Goal: Transaction & Acquisition: Purchase product/service

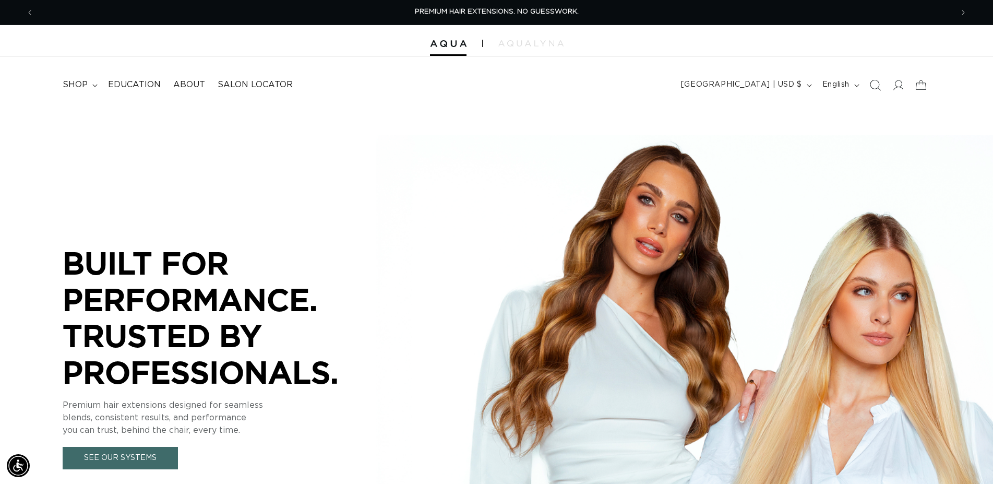
click at [880, 86] on icon "Search" at bounding box center [874, 84] width 11 height 11
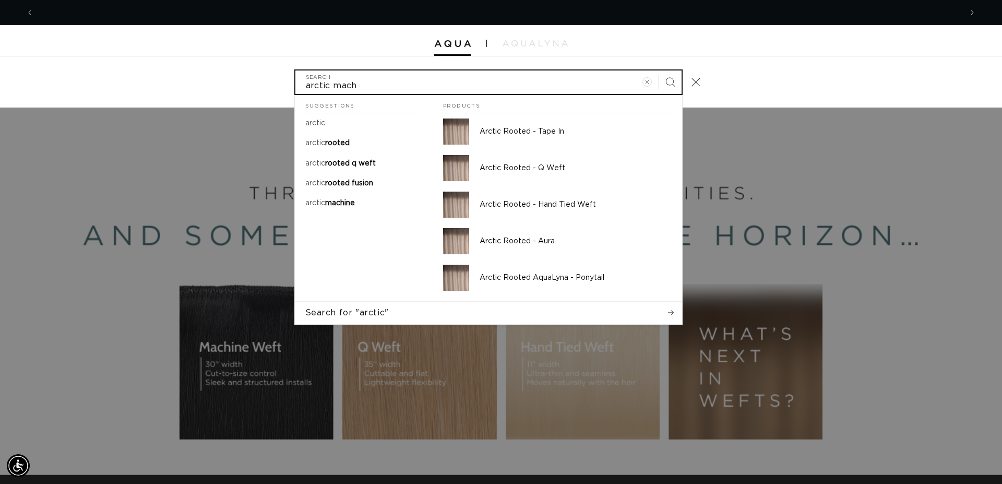
scroll to position [0, 1856]
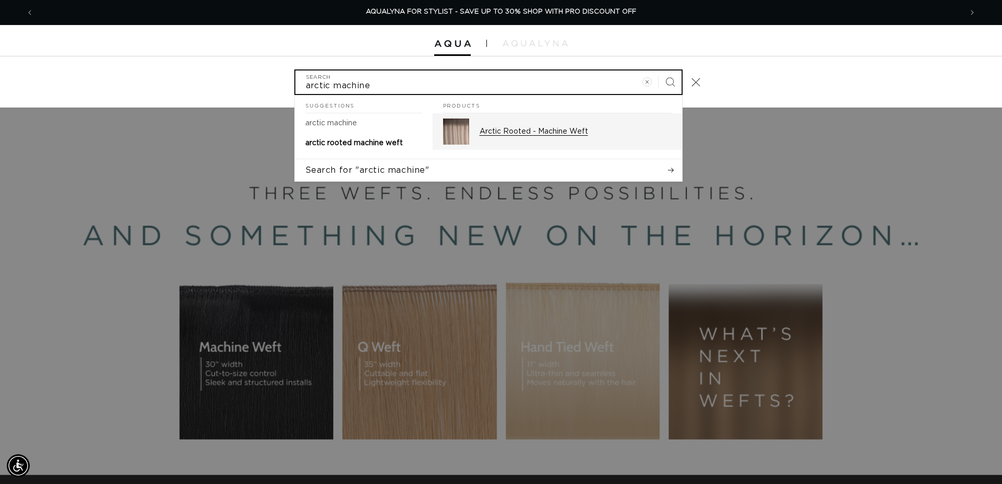
type input "arctic machine"
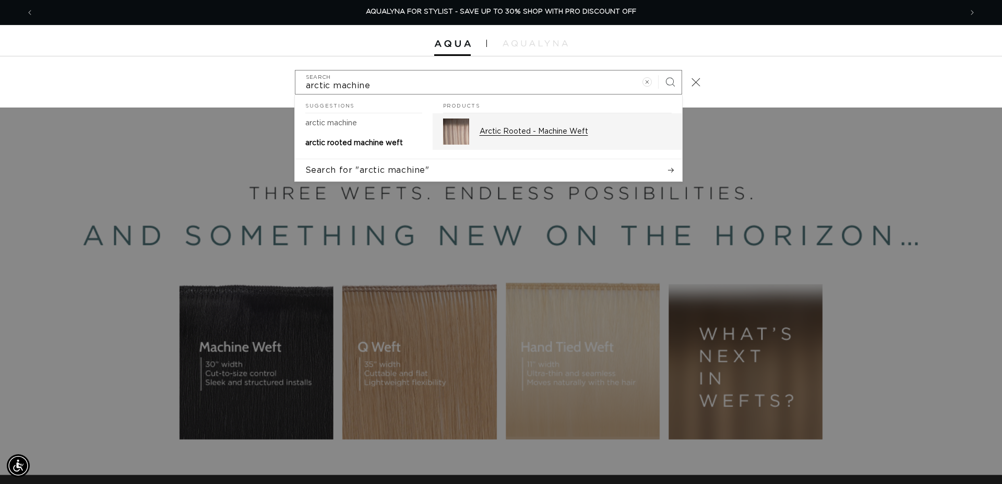
click at [581, 132] on p "Arctic Rooted - Machine Weft" at bounding box center [576, 131] width 192 height 9
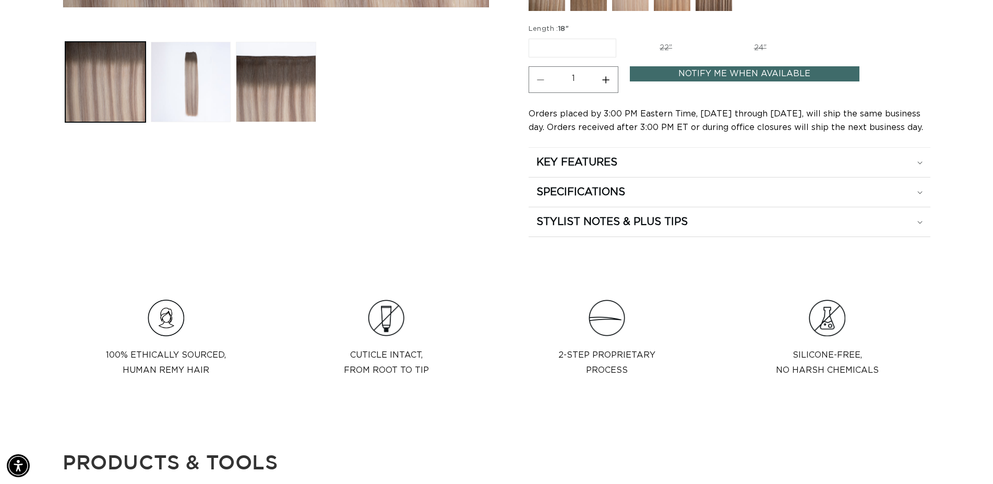
scroll to position [532, 0]
click at [663, 50] on label "22" Variant sold out or unavailable" at bounding box center [665, 48] width 89 height 18
click at [622, 37] on input "22" Variant sold out or unavailable" at bounding box center [621, 37] width 1 height 1
radio input "true"
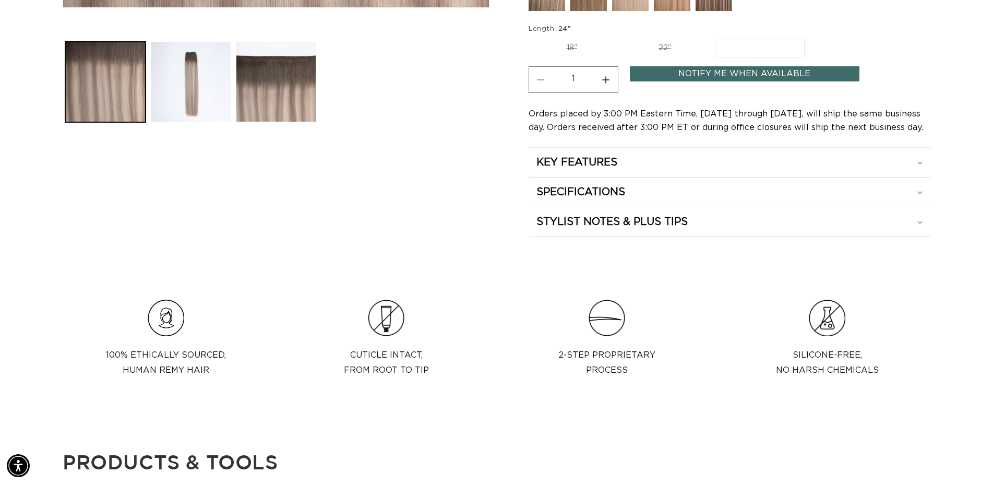
scroll to position [0, 1838]
